Goal: Task Accomplishment & Management: Complete application form

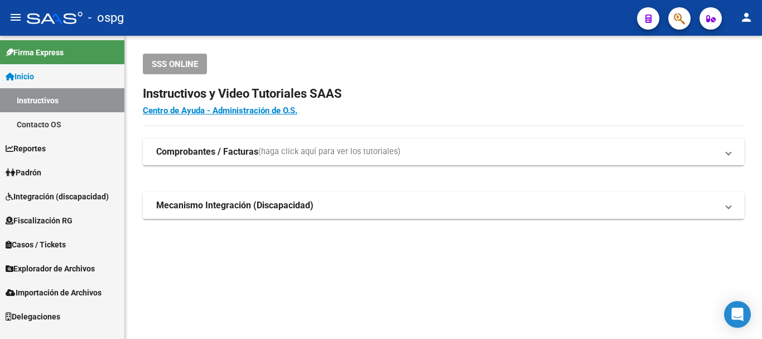
click at [31, 173] on span "Padrón" at bounding box center [24, 172] width 36 height 12
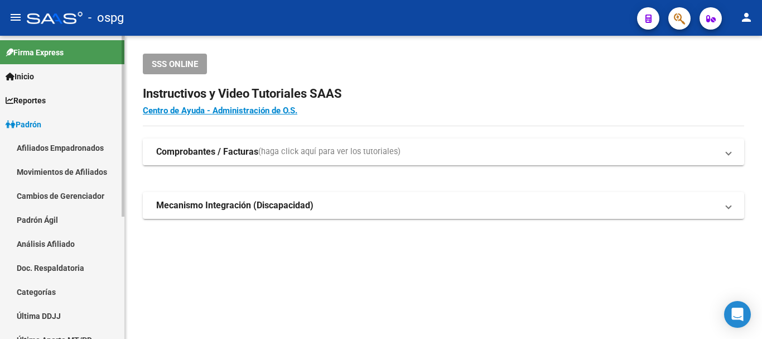
click at [38, 241] on link "Análisis Afiliado" at bounding box center [62, 244] width 124 height 24
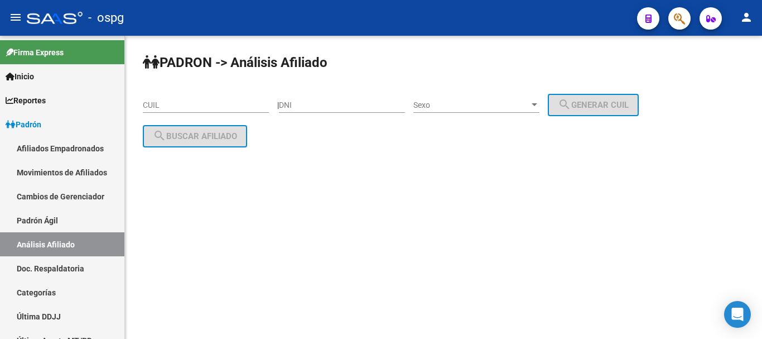
click at [160, 105] on input "CUIL" at bounding box center [206, 104] width 126 height 9
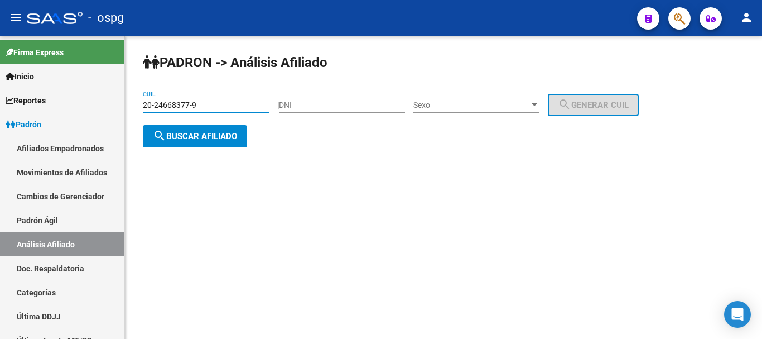
type input "20-24668377-9"
click at [187, 138] on span "search Buscar afiliado" at bounding box center [195, 136] width 84 height 10
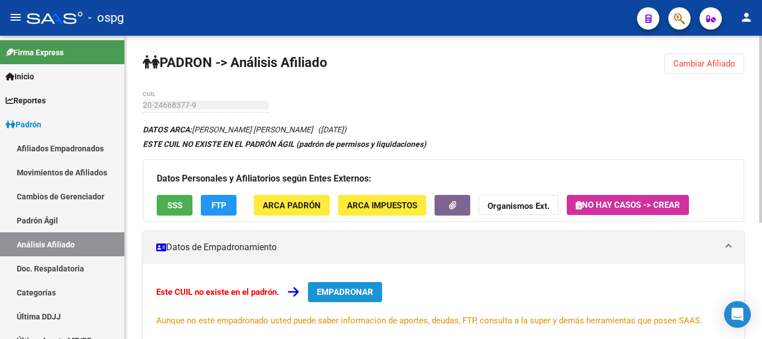
click at [353, 288] on span "EMPADRONAR" at bounding box center [345, 292] width 56 height 10
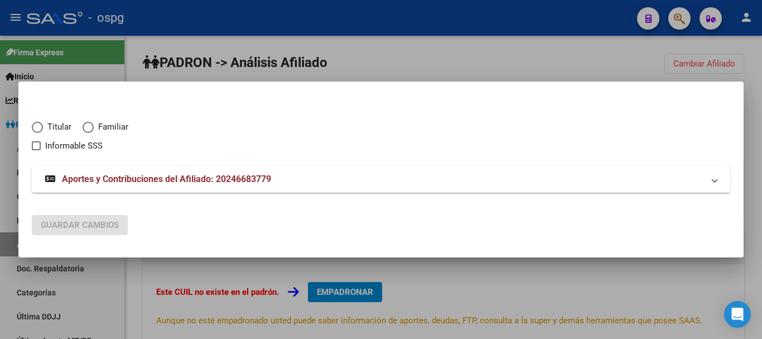
click at [36, 127] on span "Elija una opción" at bounding box center [37, 127] width 11 height 11
click at [36, 127] on input "Titular" at bounding box center [37, 127] width 11 height 11
radio input "true"
checkbox input "true"
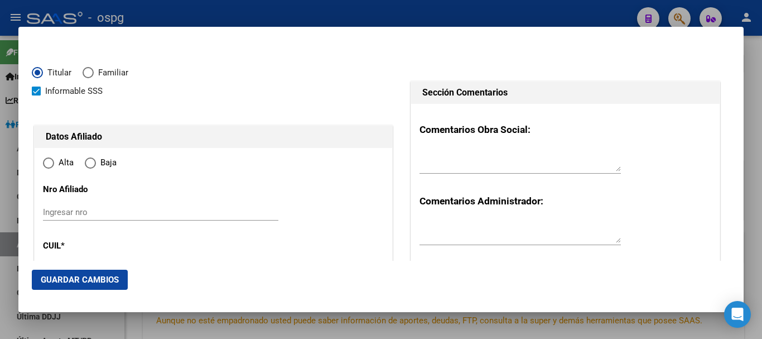
type input "20-24668377-9"
type input "24668377"
type input "[PERSON_NAME] [PERSON_NAME]"
type input "[DATE]"
type input "[GEOGRAPHIC_DATA][PERSON_NAME]"
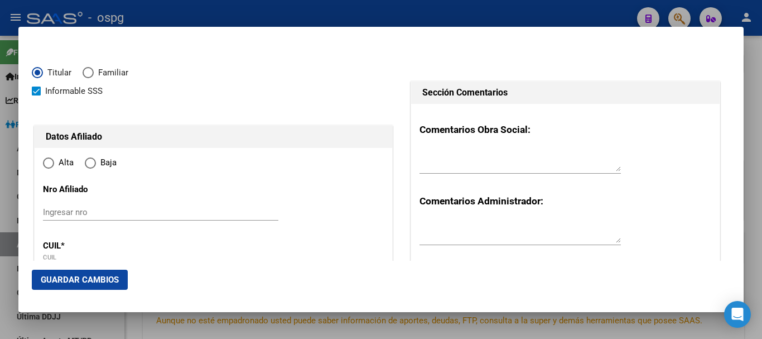
type input "1754"
type input "[PERSON_NAME]"
type input "1064"
radio input "true"
type input "[GEOGRAPHIC_DATA][PERSON_NAME]"
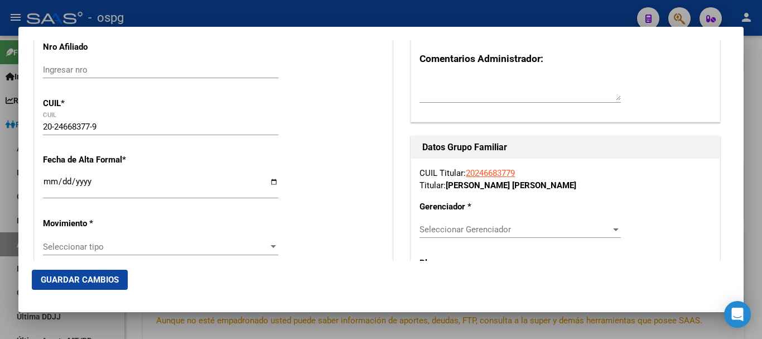
scroll to position [137, 0]
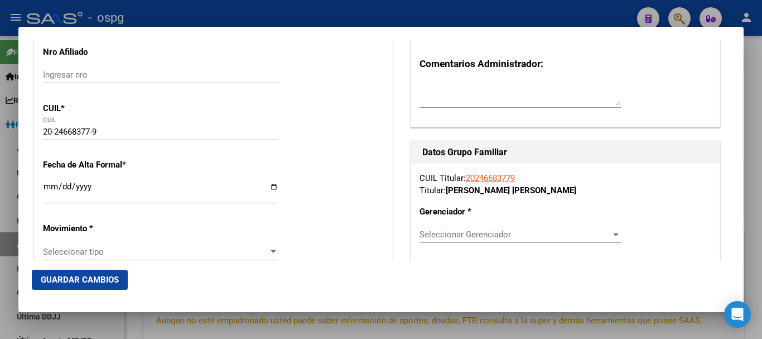
click at [48, 184] on input "Ingresar fecha" at bounding box center [160, 191] width 235 height 18
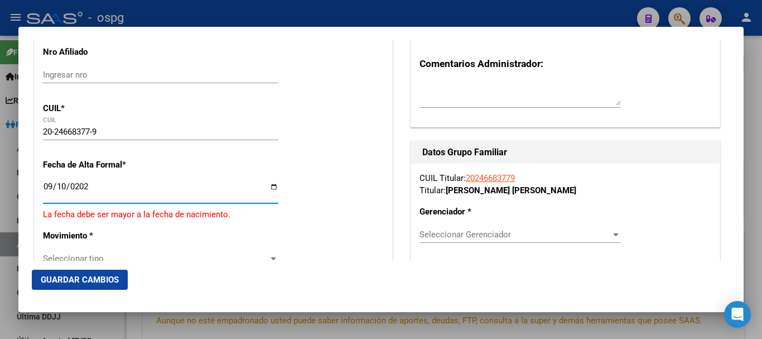
type input "[DATE]"
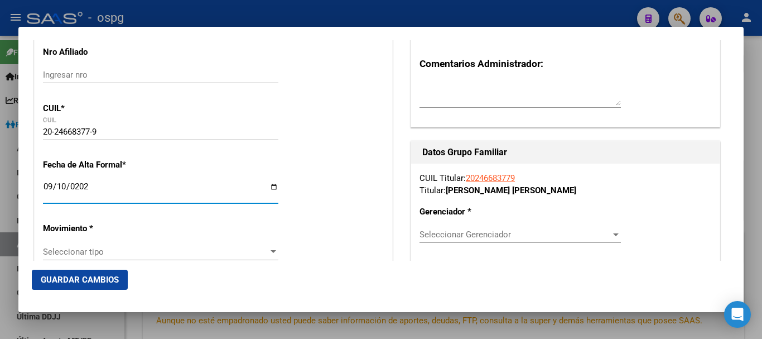
click at [273, 253] on div at bounding box center [273, 251] width 10 height 9
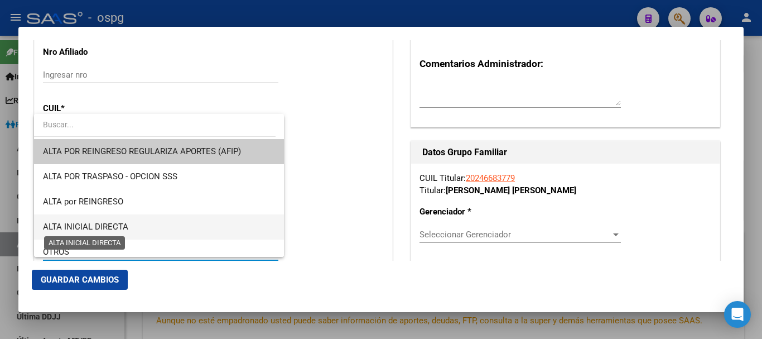
click at [120, 227] on span "ALTA INICIAL DIRECTA" at bounding box center [85, 226] width 85 height 10
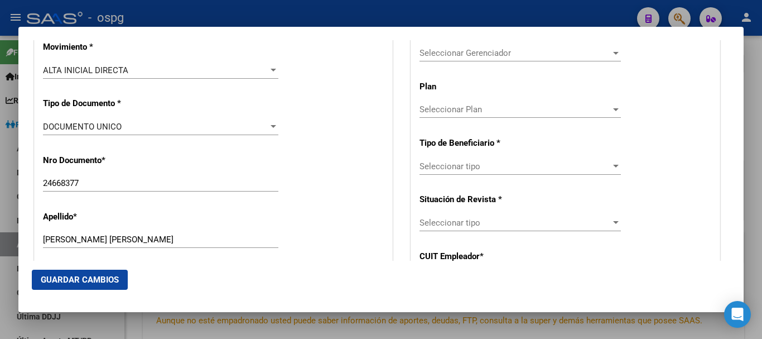
scroll to position [323, 0]
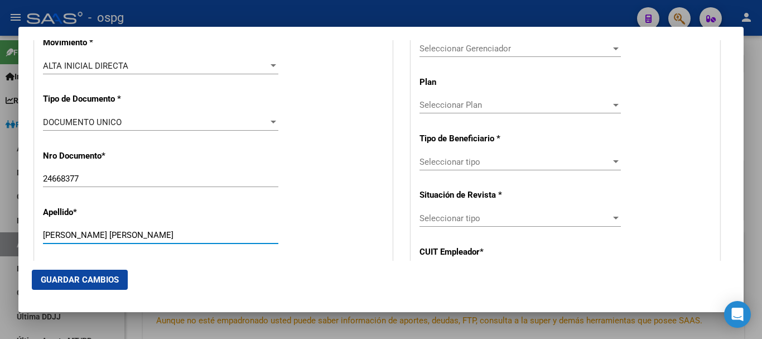
drag, startPoint x: 158, startPoint y: 235, endPoint x: 76, endPoint y: 232, distance: 82.1
click at [76, 232] on input "[PERSON_NAME] [PERSON_NAME]" at bounding box center [160, 235] width 235 height 10
click at [94, 239] on input "[PERSON_NAME] [PERSON_NAME]" at bounding box center [160, 235] width 235 height 10
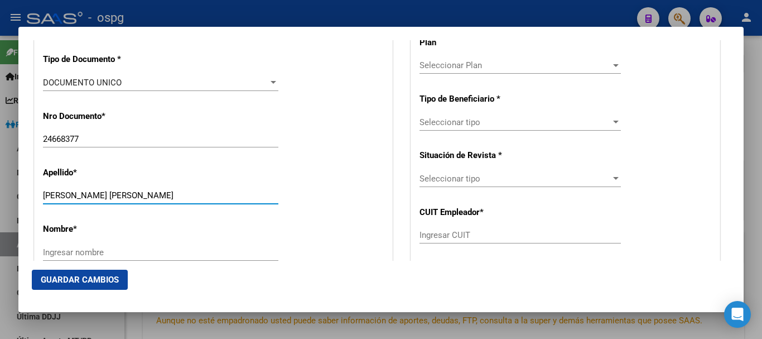
drag, startPoint x: 148, startPoint y: 194, endPoint x: 76, endPoint y: 193, distance: 72.0
click at [76, 193] on input "[PERSON_NAME] [PERSON_NAME]" at bounding box center [160, 195] width 235 height 10
click at [81, 253] on input "Ingresar nombre" at bounding box center [160, 252] width 235 height 10
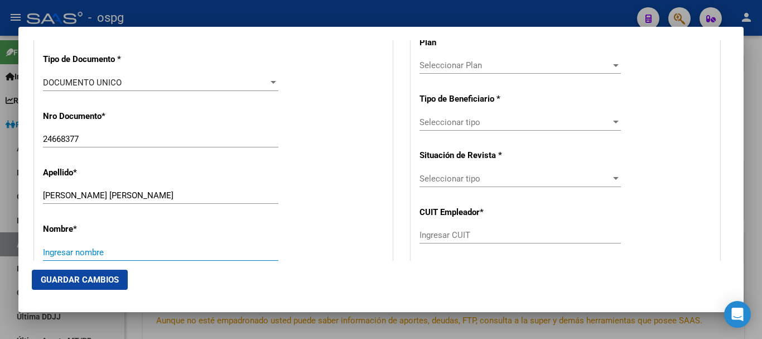
paste input "[PERSON_NAME]"
type input "[PERSON_NAME]"
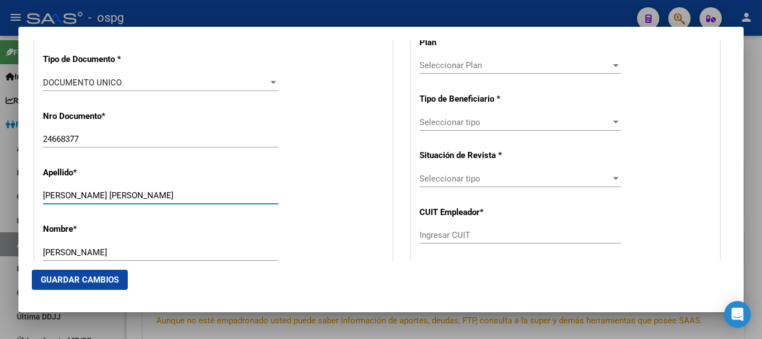
drag, startPoint x: 154, startPoint y: 196, endPoint x: 75, endPoint y: 194, distance: 78.7
click at [75, 194] on input "[PERSON_NAME] [PERSON_NAME]" at bounding box center [160, 195] width 235 height 10
type input "[PERSON_NAME]"
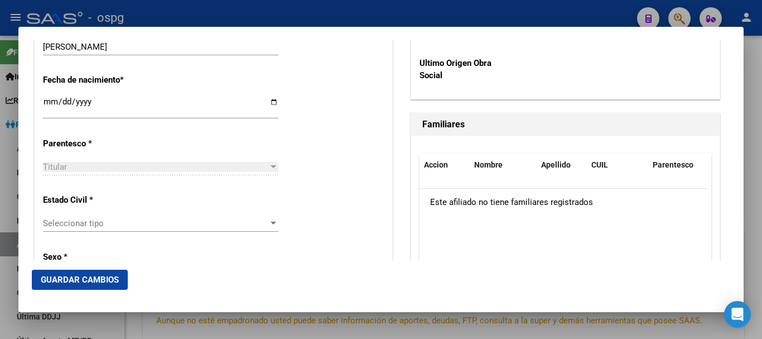
scroll to position [598, 0]
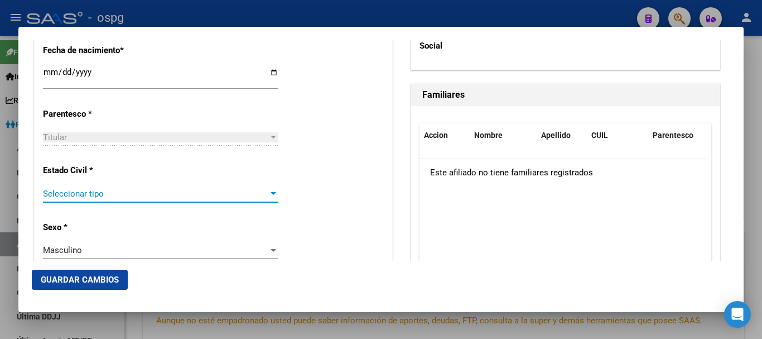
click at [271, 192] on div at bounding box center [274, 193] width 6 height 3
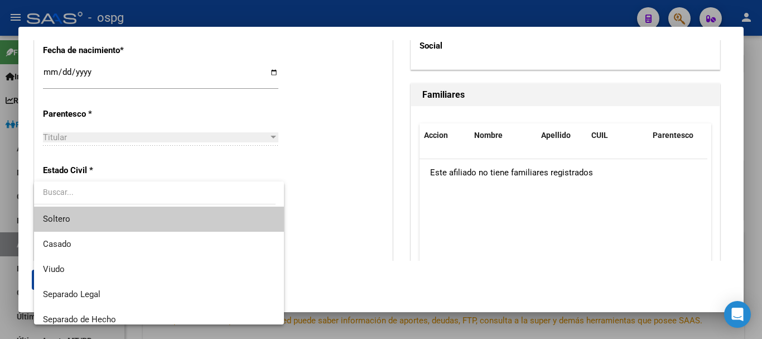
scroll to position [58, 0]
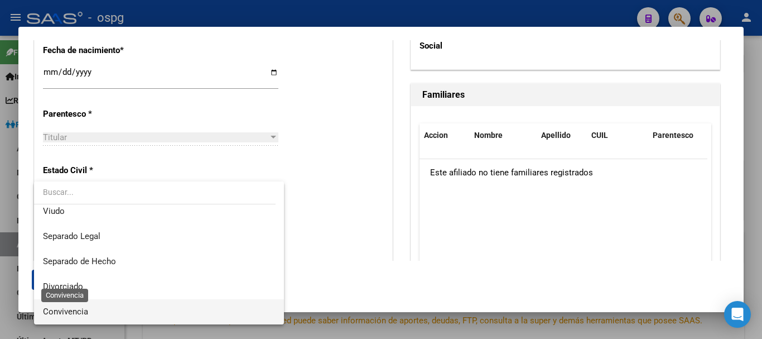
click at [60, 309] on span "Convivencia" at bounding box center [65, 311] width 45 height 10
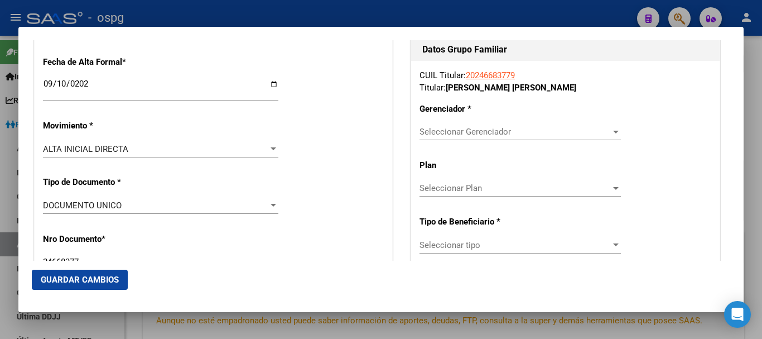
scroll to position [225, 0]
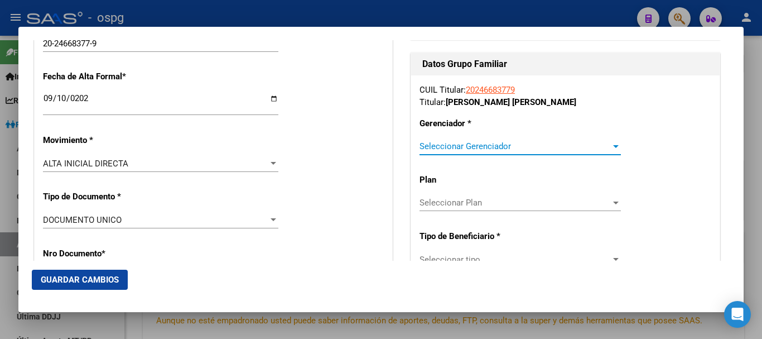
click at [611, 148] on div at bounding box center [616, 146] width 10 height 9
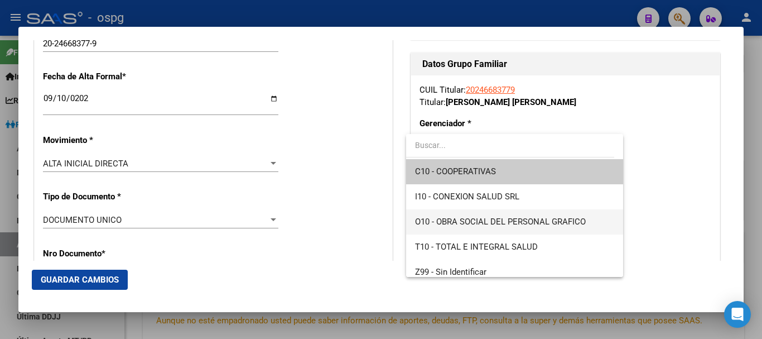
click at [540, 216] on span "O10 - OBRA SOCIAL DEL PERSONAL GRAFICO" at bounding box center [514, 221] width 199 height 25
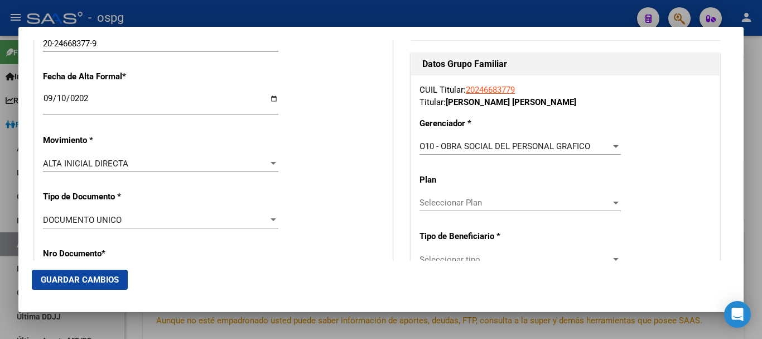
click at [611, 205] on div at bounding box center [616, 202] width 10 height 9
click at [609, 204] on input "dropdown search" at bounding box center [514, 201] width 216 height 23
click at [665, 134] on div at bounding box center [381, 169] width 762 height 339
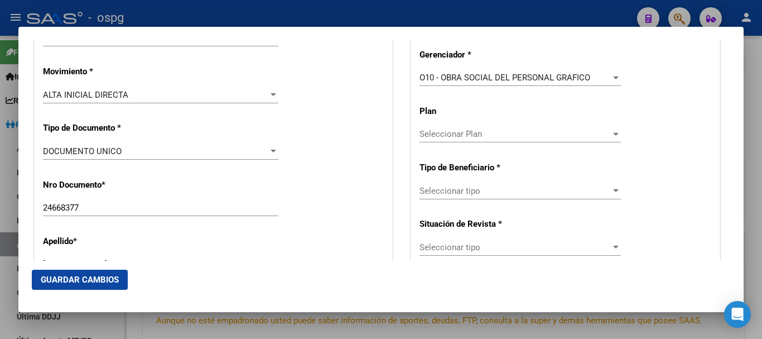
scroll to position [323, 0]
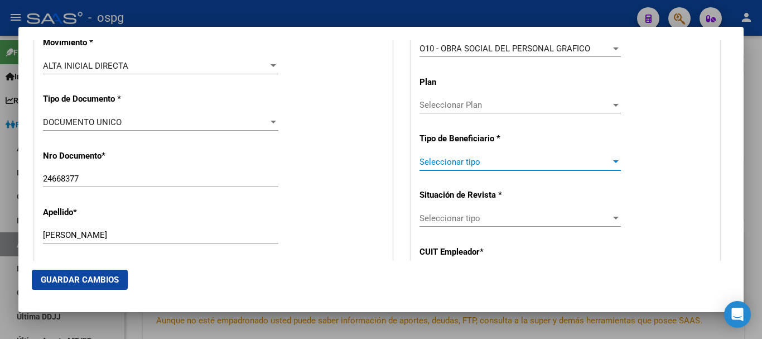
click at [613, 161] on div at bounding box center [616, 161] width 6 height 3
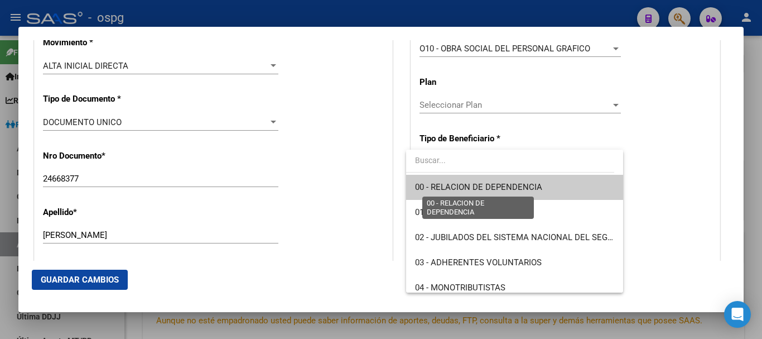
click at [536, 190] on span "00 - RELACION DE DEPENDENCIA" at bounding box center [478, 187] width 127 height 10
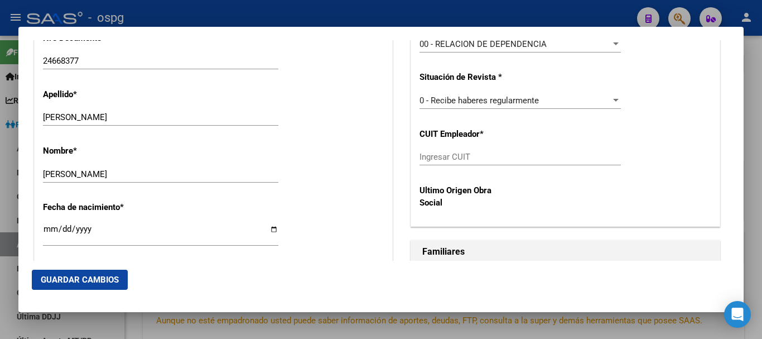
scroll to position [446, 0]
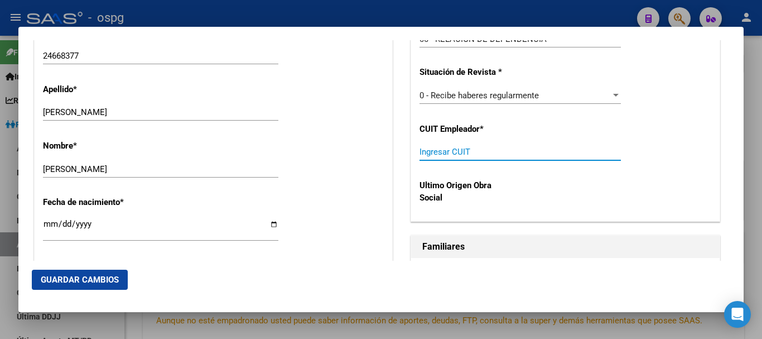
click at [460, 153] on input "Ingresar CUIT" at bounding box center [520, 152] width 201 height 10
drag, startPoint x: 478, startPoint y: 149, endPoint x: 386, endPoint y: 152, distance: 91.5
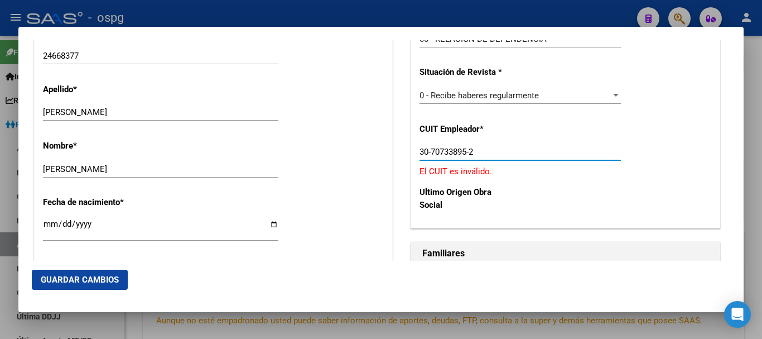
click at [498, 182] on div "Ultimo Origen Obra Social" at bounding box center [566, 198] width 292 height 42
click at [98, 279] on span "Guardar Cambios" at bounding box center [80, 279] width 78 height 10
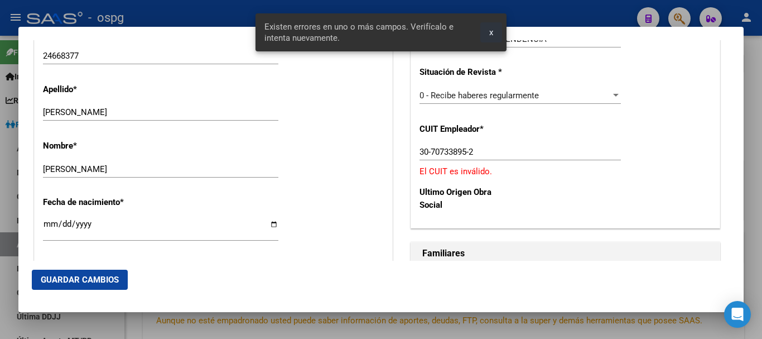
drag, startPoint x: 488, startPoint y: 30, endPoint x: 471, endPoint y: 57, distance: 31.9
click at [488, 31] on button "x" at bounding box center [491, 32] width 22 height 20
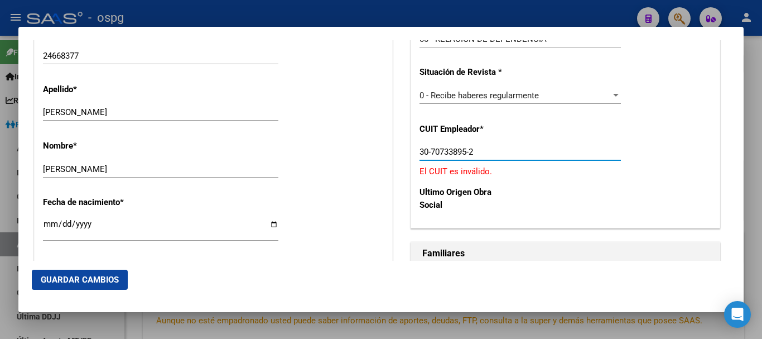
drag, startPoint x: 490, startPoint y: 147, endPoint x: 361, endPoint y: 158, distance: 129.9
click at [481, 150] on input "30-70733895-2" at bounding box center [520, 152] width 201 height 10
drag, startPoint x: 449, startPoint y: 151, endPoint x: 441, endPoint y: 151, distance: 7.3
click at [441, 151] on input "30-70733895-2" at bounding box center [520, 152] width 201 height 10
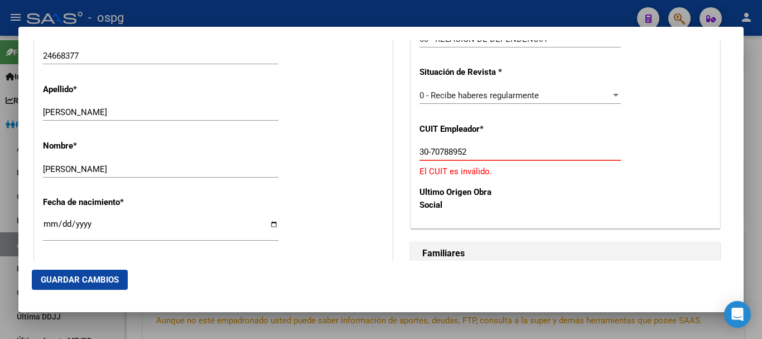
drag, startPoint x: 467, startPoint y: 151, endPoint x: 447, endPoint y: 152, distance: 20.2
click at [447, 152] on input "30-70788952" at bounding box center [520, 152] width 201 height 10
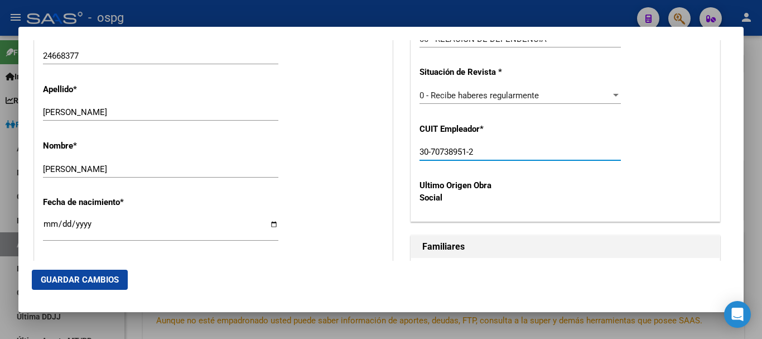
type input "30-70738951-2"
click at [77, 275] on span "Guardar Cambios" at bounding box center [80, 279] width 78 height 10
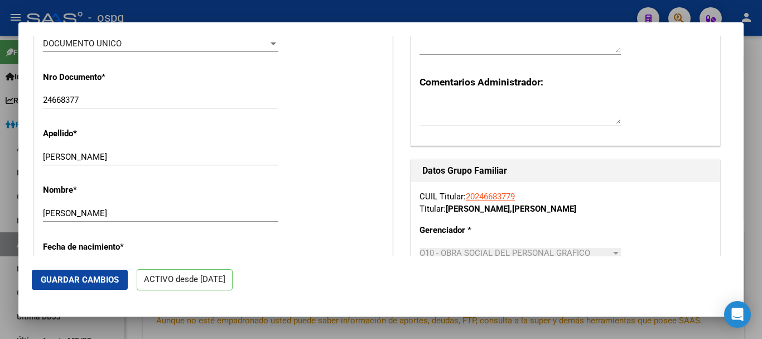
scroll to position [0, 0]
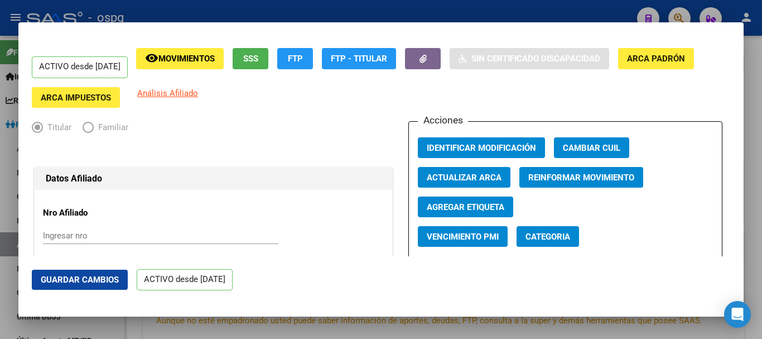
click at [747, 72] on div at bounding box center [381, 169] width 762 height 339
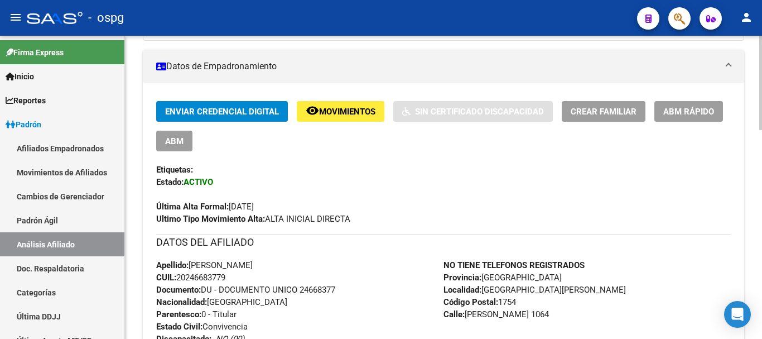
scroll to position [143, 0]
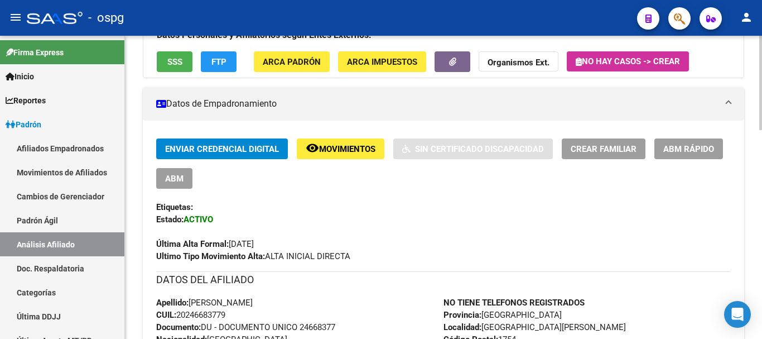
click at [614, 153] on span "Crear Familiar" at bounding box center [604, 149] width 66 height 10
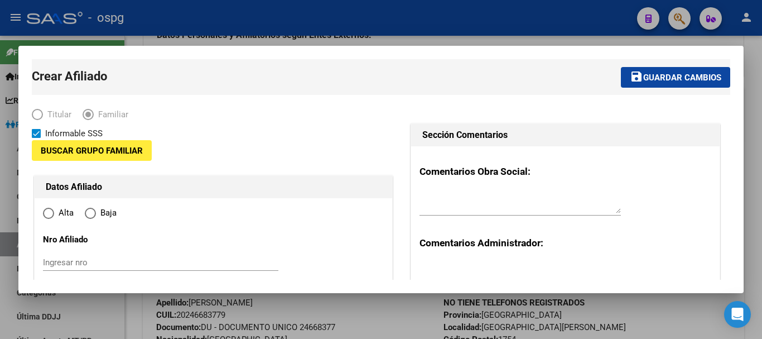
type input "30-70738951-2"
type input "[GEOGRAPHIC_DATA][PERSON_NAME]"
type input "1754"
type input "[PERSON_NAME]"
type input "1064"
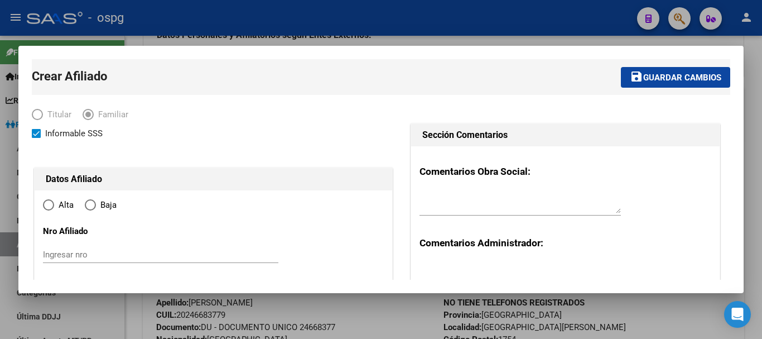
radio input "true"
type input "30-70738951-2"
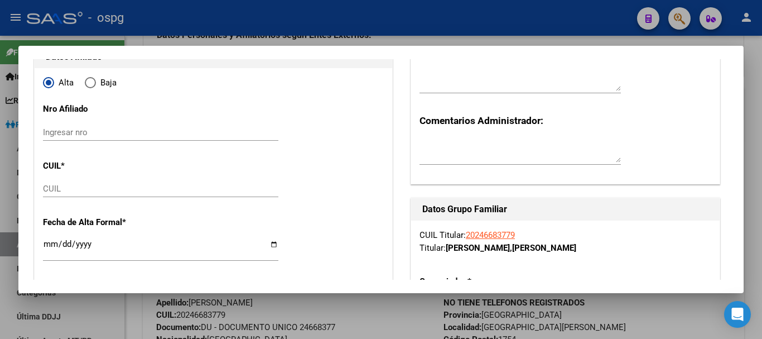
scroll to position [190, 0]
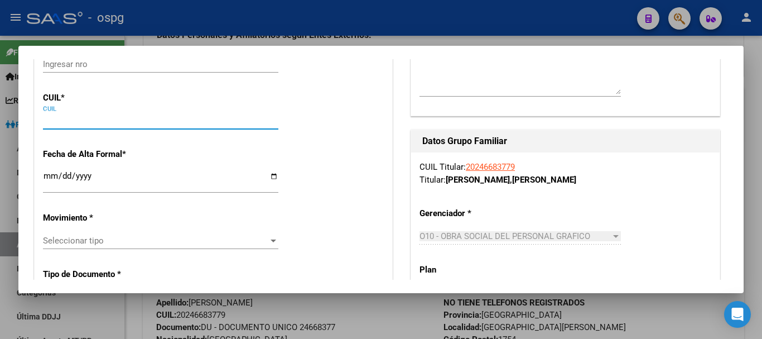
click at [85, 118] on input "CUIL" at bounding box center [160, 120] width 235 height 10
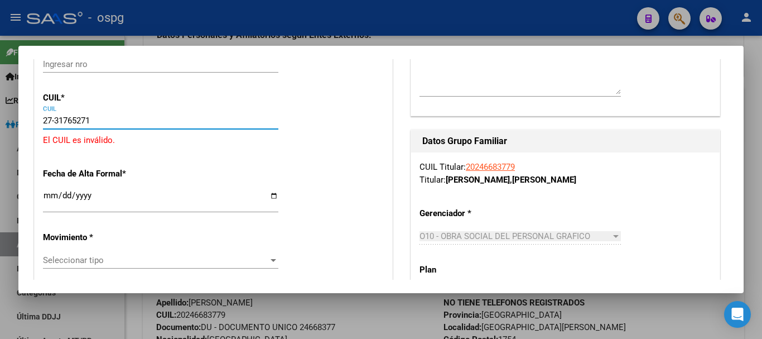
type input "27-31765271-8"
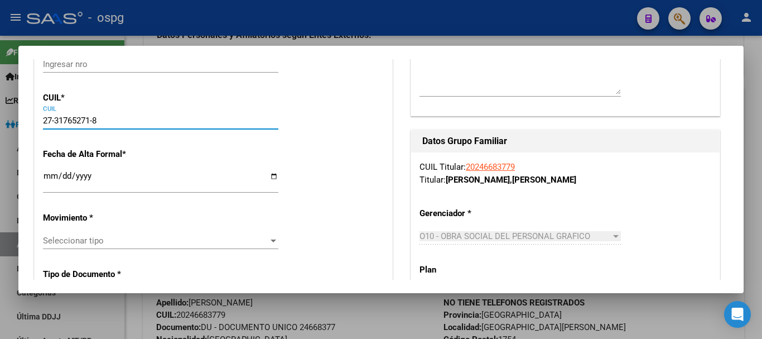
type input "31765271"
type input "[PERSON_NAME]"
type input "[PERSON_NAME] [PERSON_NAME]"
type input "[DATE]"
type input "[GEOGRAPHIC_DATA][PERSON_NAME]"
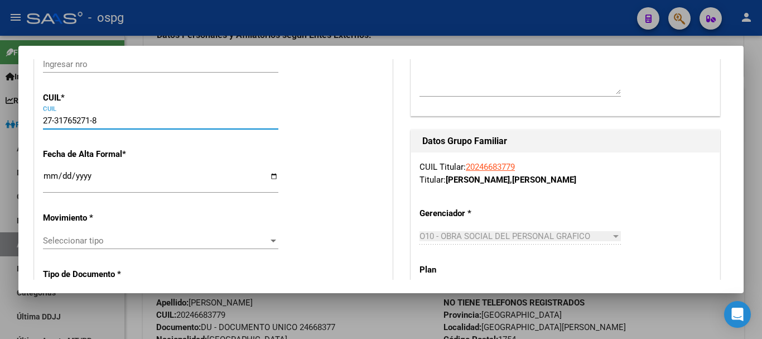
type input "1065"
type input "27-31765271-8"
click at [47, 176] on input "Ingresar fecha" at bounding box center [160, 180] width 235 height 18
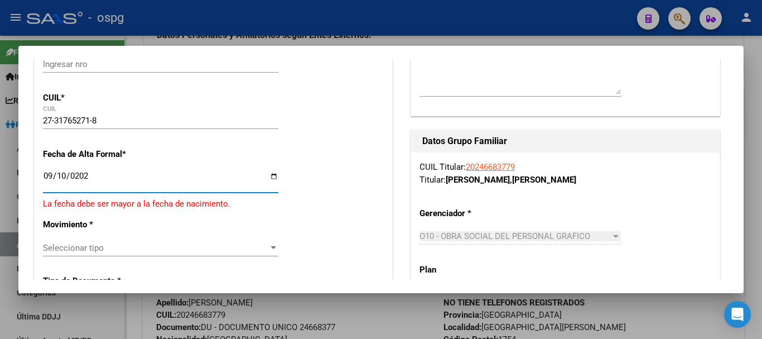
type input "[DATE]"
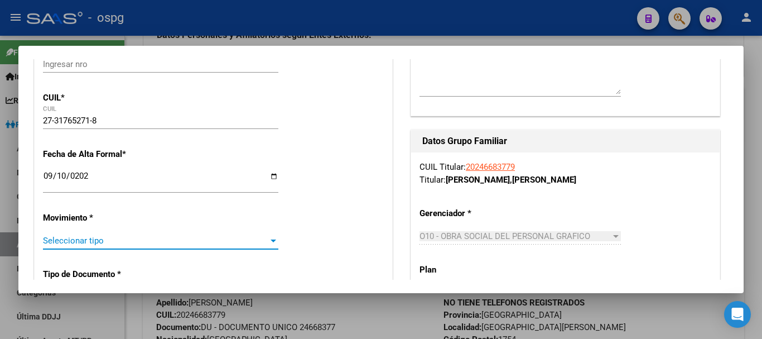
click at [271, 245] on div "Seleccionar tipo" at bounding box center [160, 240] width 235 height 10
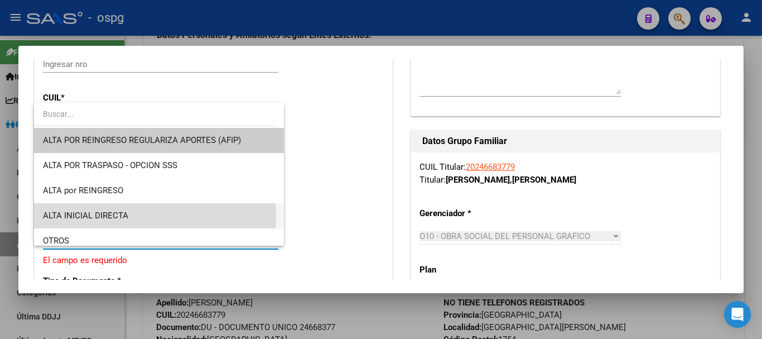
click at [142, 216] on span "ALTA INICIAL DIRECTA" at bounding box center [159, 215] width 232 height 25
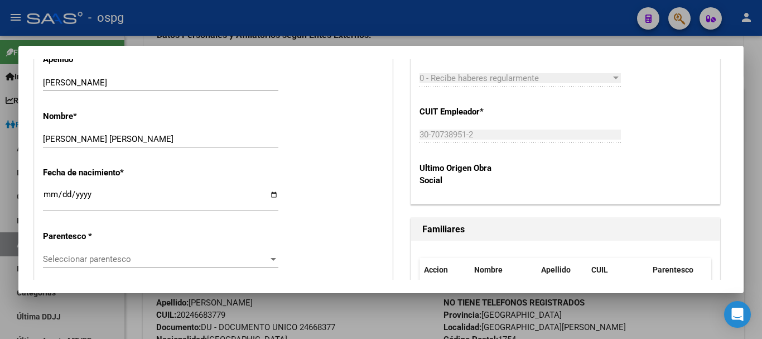
scroll to position [557, 0]
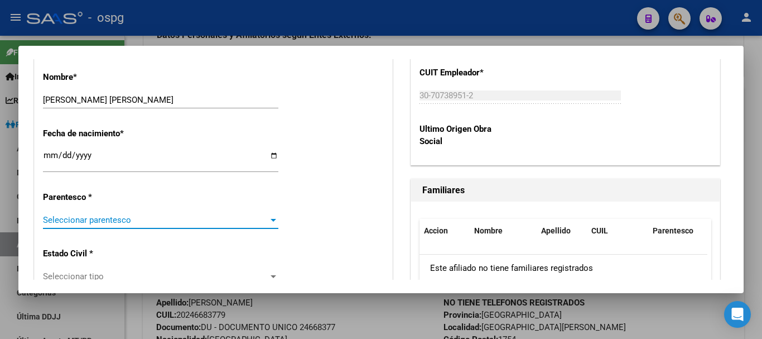
click at [269, 222] on div at bounding box center [273, 219] width 10 height 9
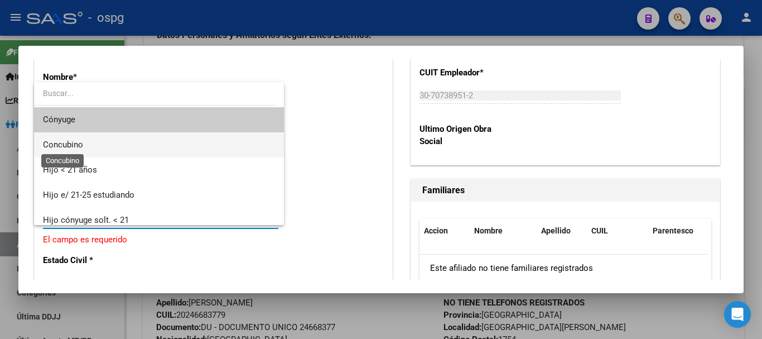
click at [81, 146] on span "Concubino" at bounding box center [63, 144] width 40 height 10
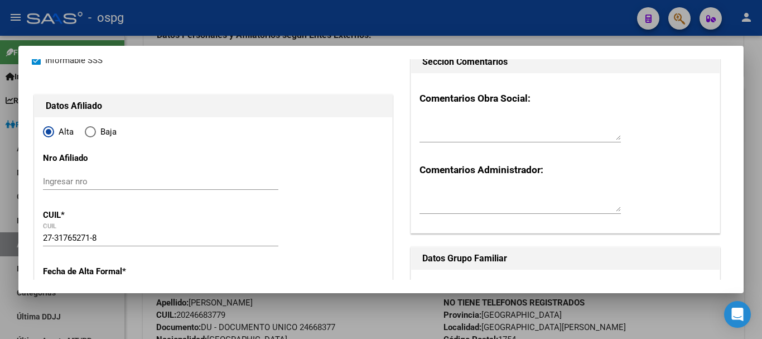
scroll to position [0, 0]
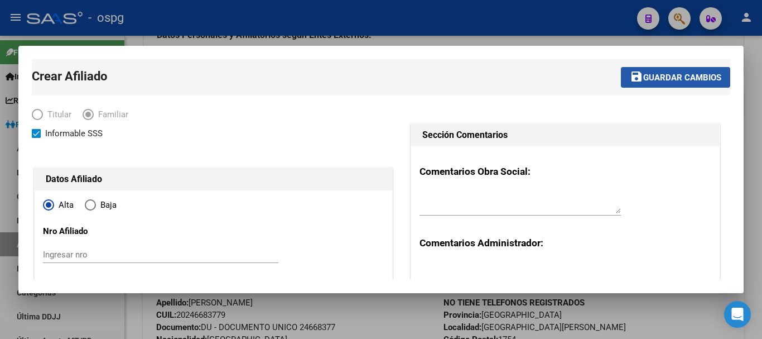
click at [684, 81] on span "Guardar cambios" at bounding box center [682, 78] width 78 height 10
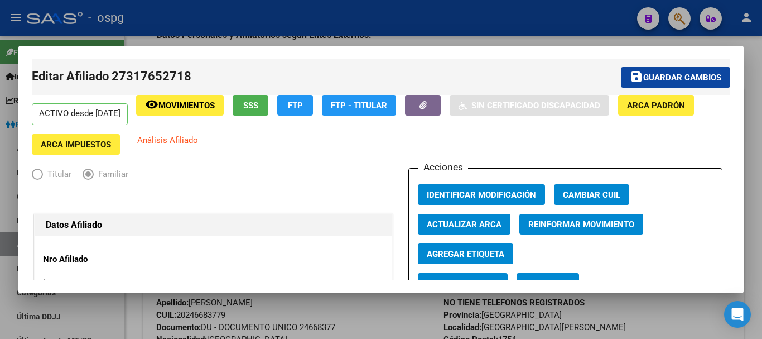
click at [755, 148] on div at bounding box center [381, 169] width 762 height 339
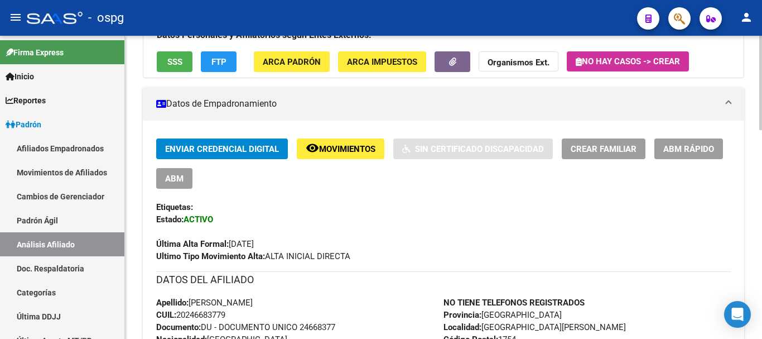
click at [611, 154] on button "Crear Familiar" at bounding box center [604, 148] width 84 height 21
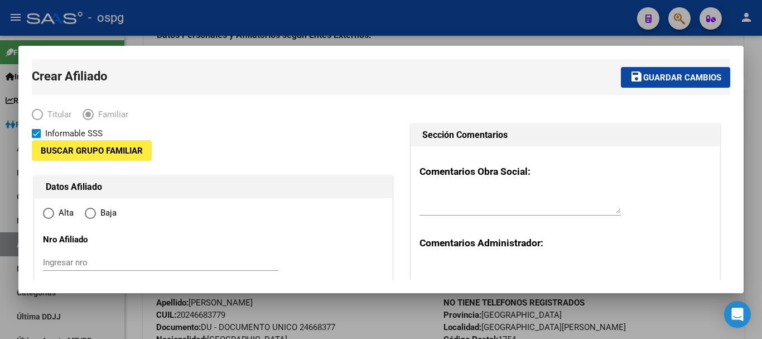
type input "30-70738951-2"
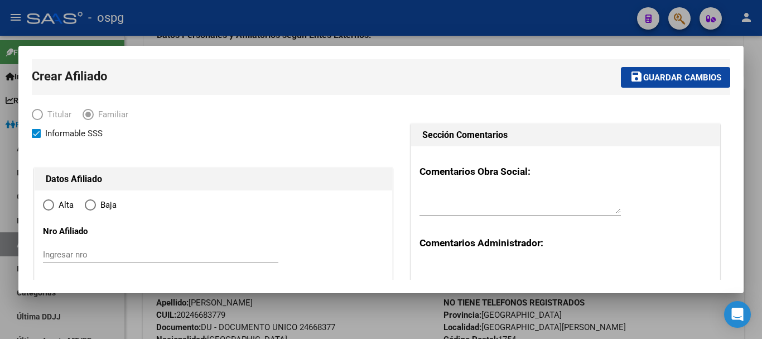
type input "[GEOGRAPHIC_DATA][PERSON_NAME]"
type input "1754"
type input "[PERSON_NAME]"
type input "1064"
radio input "true"
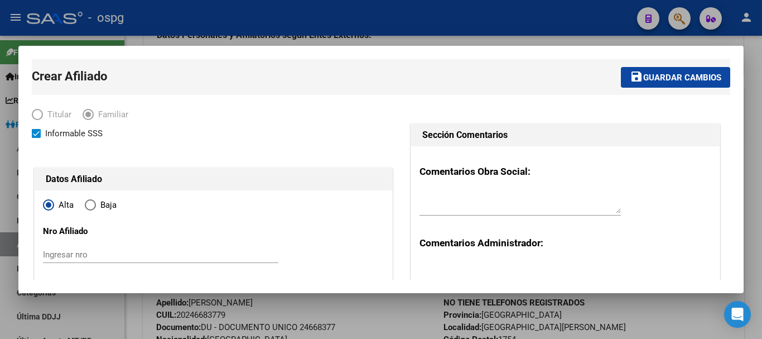
type input "30-70738951-2"
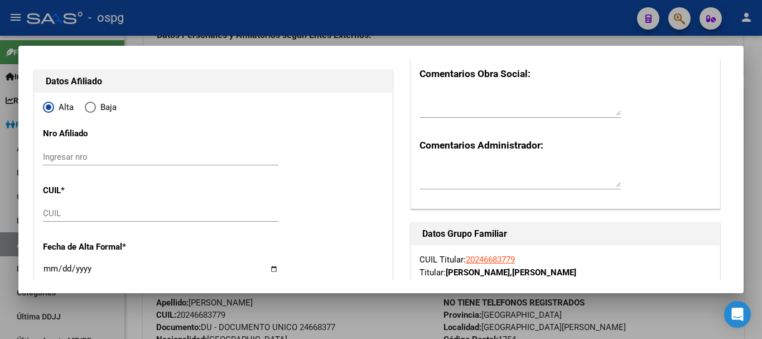
scroll to position [132, 0]
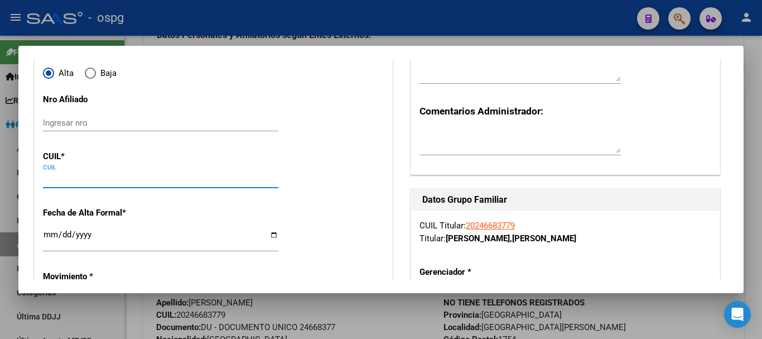
click at [52, 179] on input "CUIL" at bounding box center [160, 179] width 235 height 10
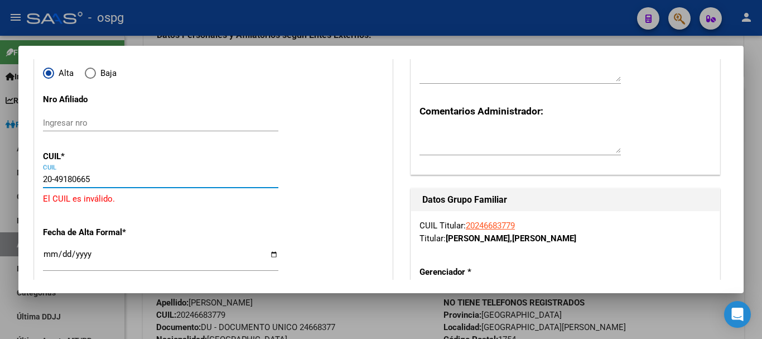
type input "20-49180665-7"
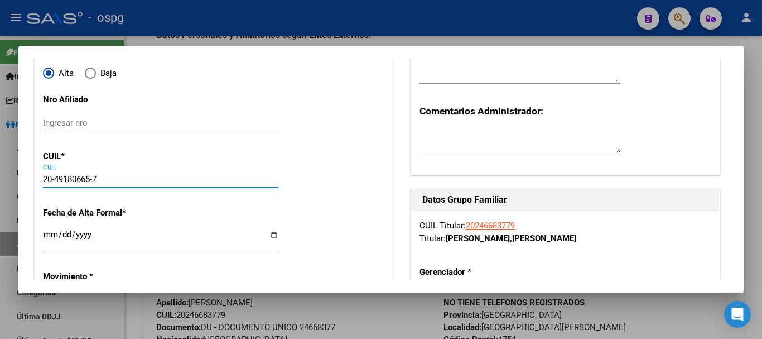
type input "49180665"
type input "[PERSON_NAME]"
type input "[DATE]"
type input "[GEOGRAPHIC_DATA][PERSON_NAME]"
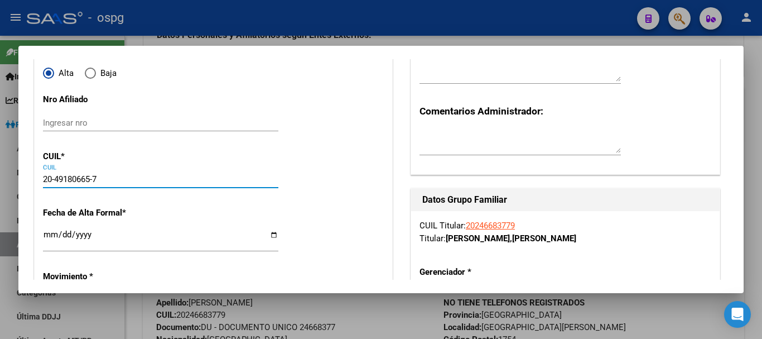
type input "1065"
type input "20-49180665-7"
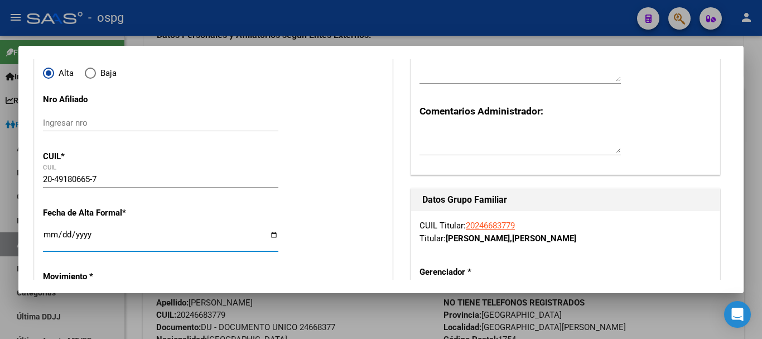
click at [45, 234] on input "Ingresar fecha" at bounding box center [160, 239] width 235 height 18
type input "[DATE]"
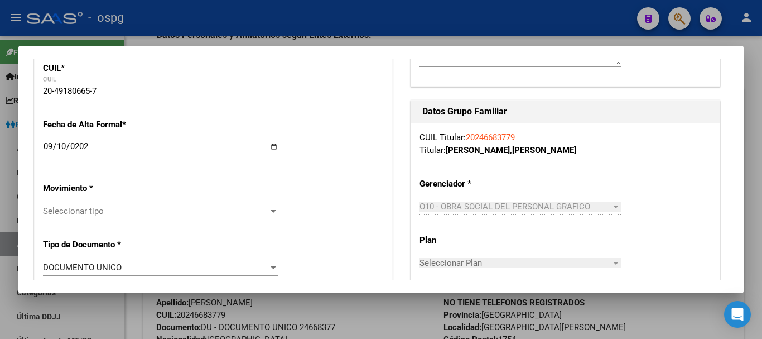
scroll to position [225, 0]
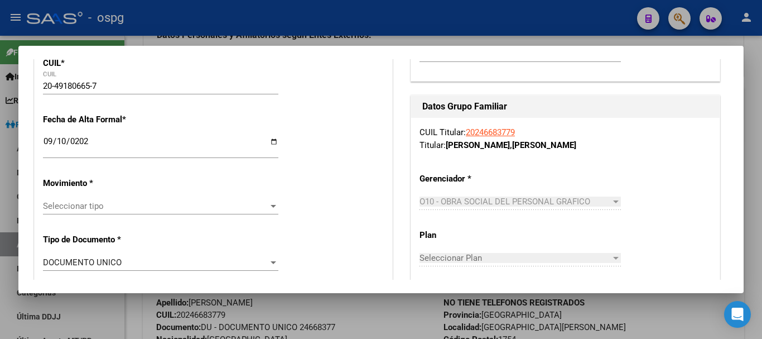
click at [271, 209] on div at bounding box center [273, 205] width 10 height 9
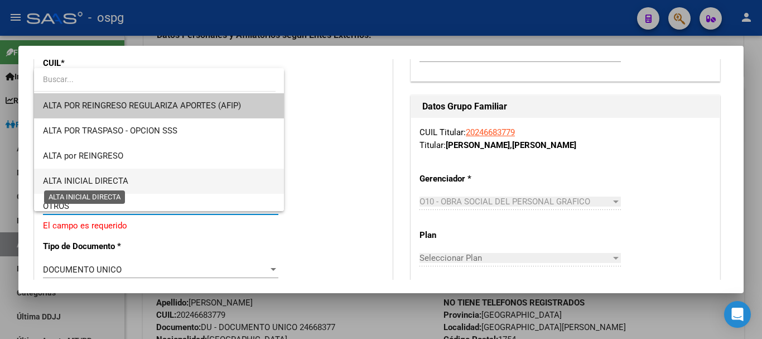
click at [127, 182] on span "ALTA INICIAL DIRECTA" at bounding box center [85, 181] width 85 height 10
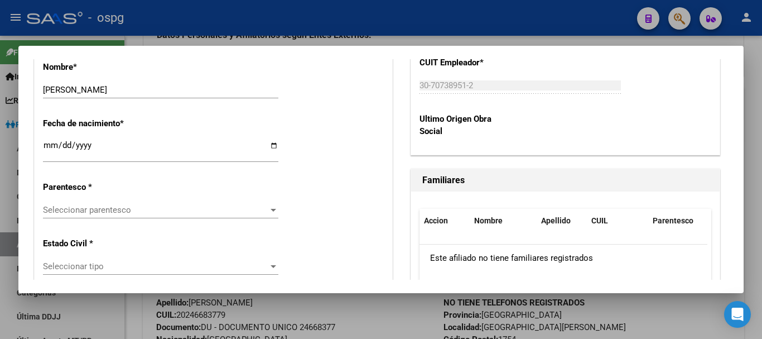
scroll to position [591, 0]
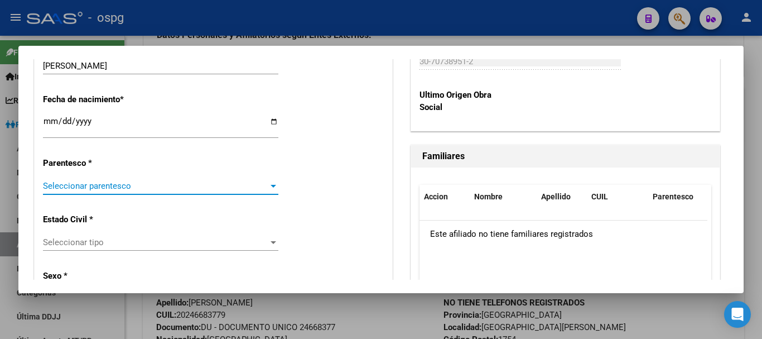
click at [268, 186] on div at bounding box center [273, 185] width 10 height 9
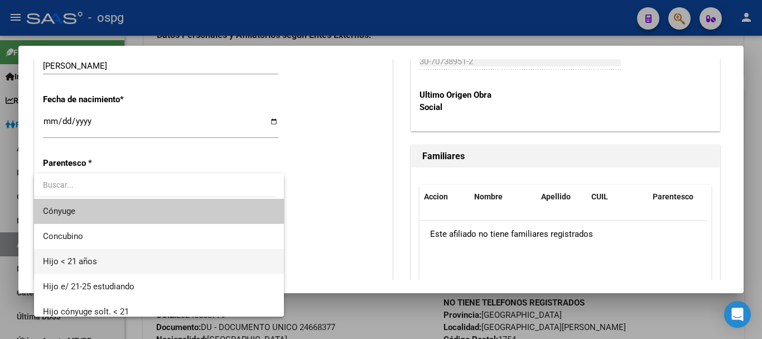
click at [80, 258] on span "Hijo < 21 años" at bounding box center [70, 261] width 54 height 10
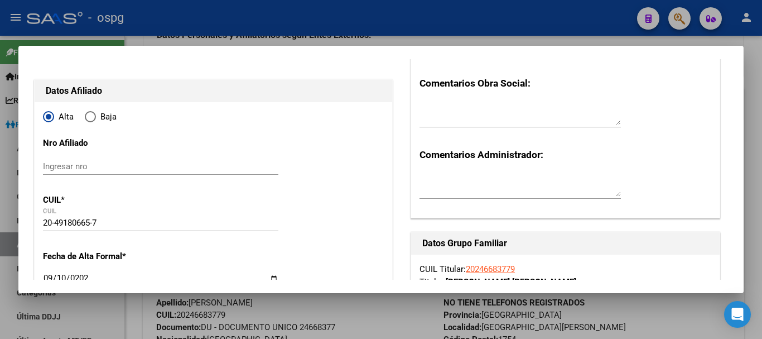
scroll to position [0, 0]
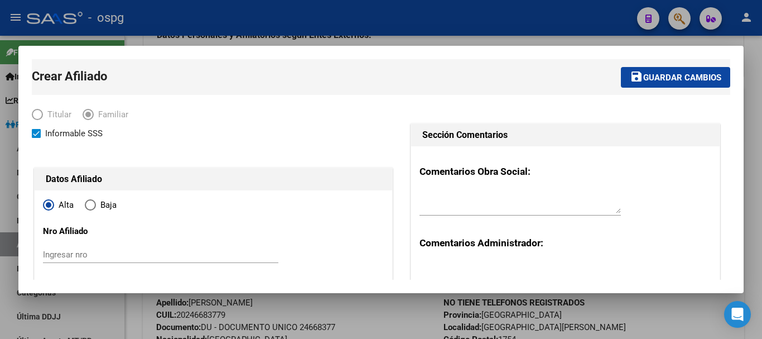
click at [687, 74] on span "Guardar cambios" at bounding box center [682, 78] width 78 height 10
